Goal: Information Seeking & Learning: Learn about a topic

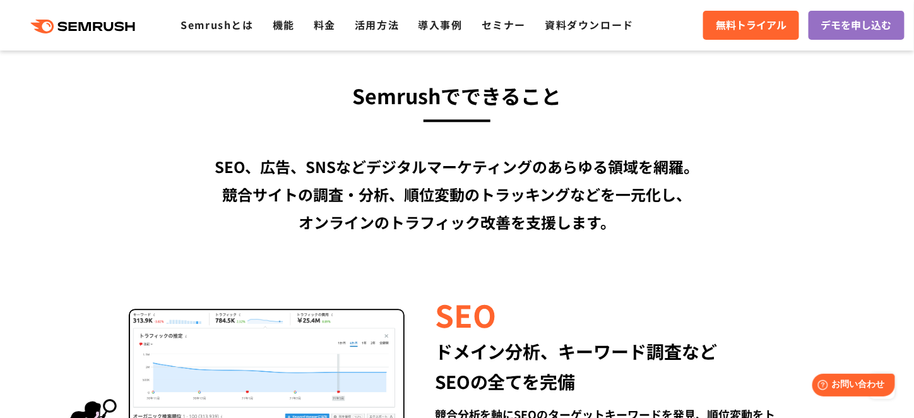
scroll to position [947, 0]
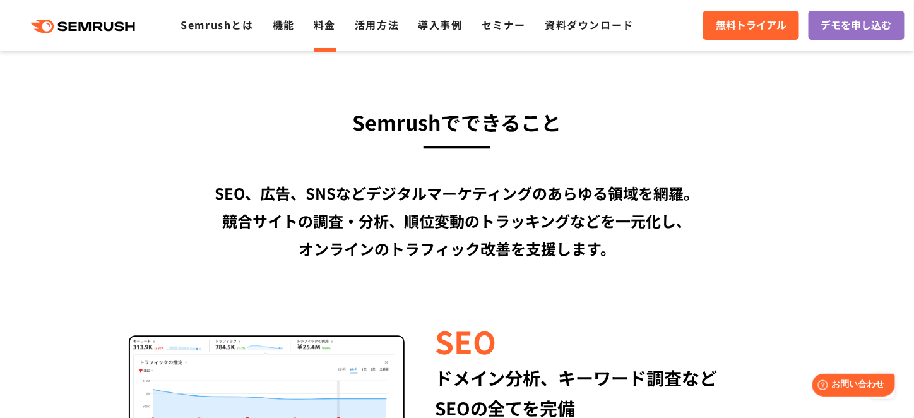
click at [329, 25] on link "料金" at bounding box center [325, 24] width 22 height 15
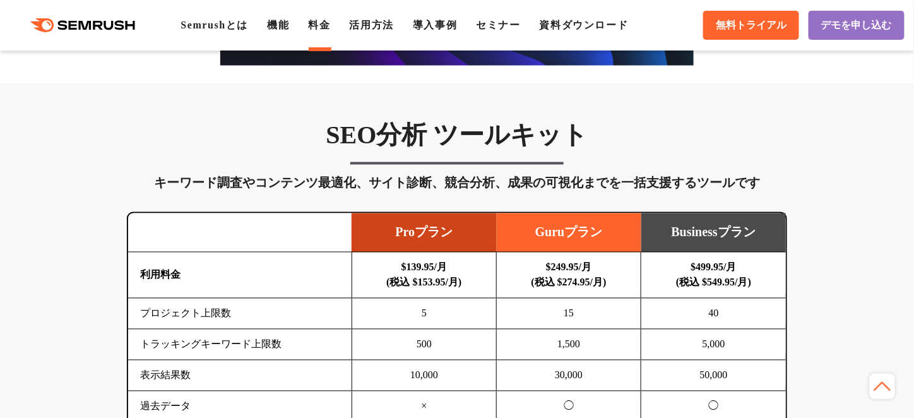
scroll to position [757, 0]
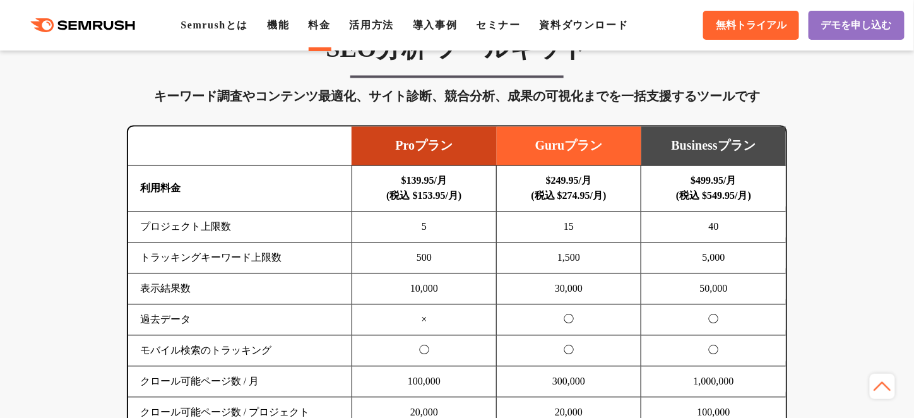
click at [93, 21] on icon ".cls {fill: #FF642D;}" at bounding box center [84, 25] width 143 height 14
